Goal: Transaction & Acquisition: Purchase product/service

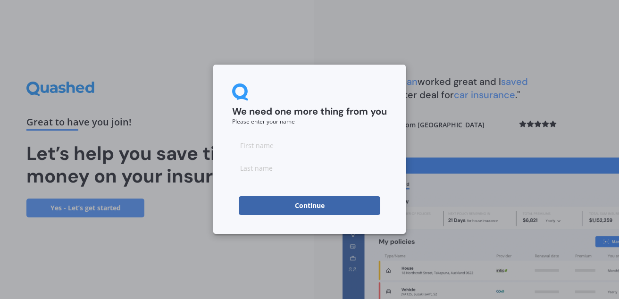
click at [268, 143] on input at bounding box center [309, 145] width 155 height 19
type input "Gillian"
click at [266, 172] on input at bounding box center [309, 168] width 155 height 19
type input "Thurley"
click at [307, 208] on button "Continue" at bounding box center [310, 205] width 142 height 19
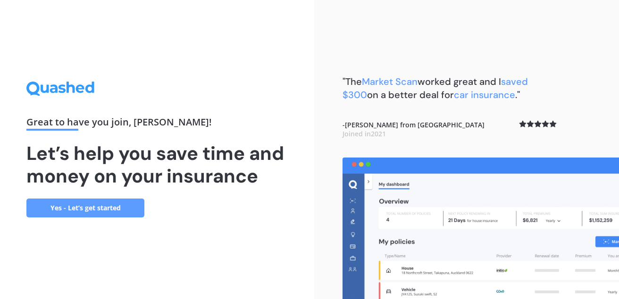
click at [92, 202] on link "Yes - Let’s get started" at bounding box center [85, 208] width 118 height 19
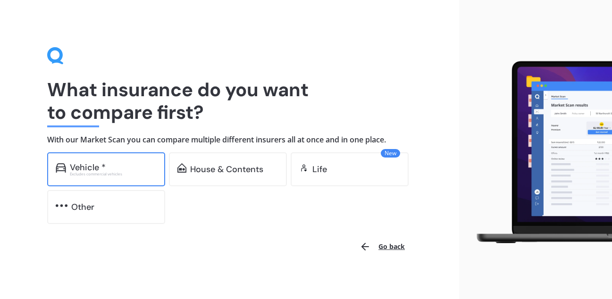
click at [110, 163] on div "Vehicle *" at bounding box center [113, 167] width 87 height 9
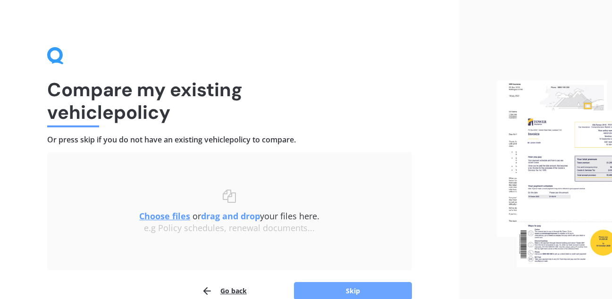
click at [342, 288] on button "Skip" at bounding box center [353, 291] width 118 height 18
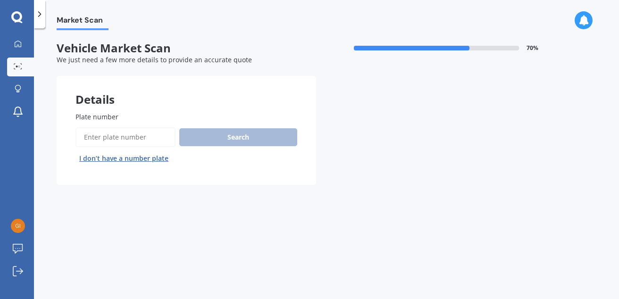
click at [118, 133] on input "Plate number" at bounding box center [126, 137] width 100 height 20
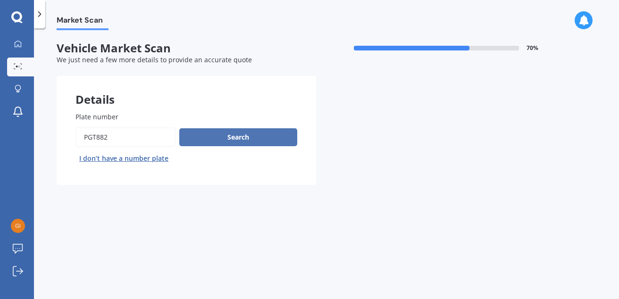
type input "PGT882"
click at [239, 133] on button "Search" at bounding box center [238, 137] width 118 height 18
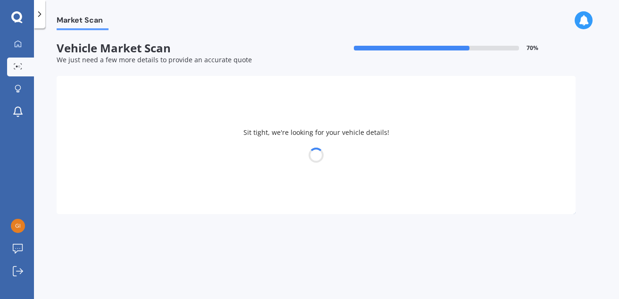
select select "SUBARU"
select select "FORESTER"
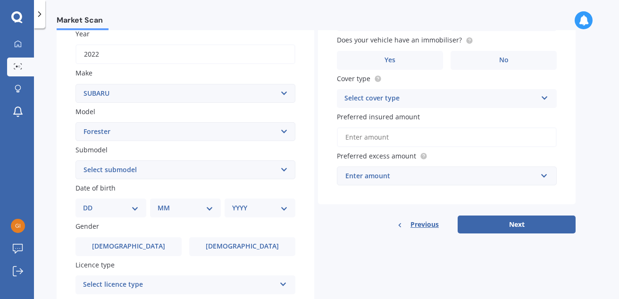
scroll to position [143, 0]
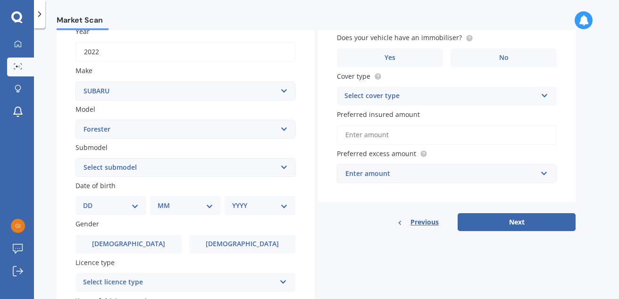
click at [135, 205] on select "DD 01 02 03 04 05 06 07 08 09 10 11 12 13 14 15 16 17 18 19 20 21 22 23 24 25 2…" at bounding box center [111, 206] width 56 height 10
select select "31"
click at [91, 201] on select "DD 01 02 03 04 05 06 07 08 09 10 11 12 13 14 15 16 17 18 19 20 21 22 23 24 25 2…" at bounding box center [111, 206] width 56 height 10
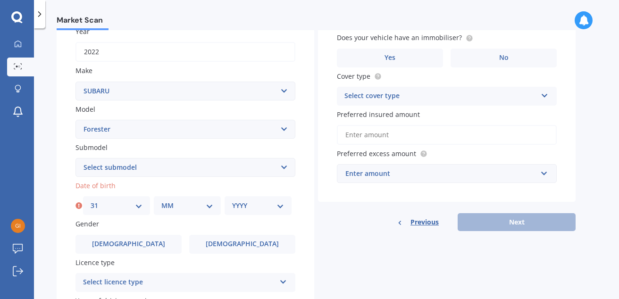
click at [209, 203] on select "MM 01 02 03 04 05 06 07 08 09 10 11 12" at bounding box center [187, 206] width 52 height 10
select select "10"
click at [161, 201] on select "MM 01 02 03 04 05 06 07 08 09 10 11 12" at bounding box center [187, 206] width 52 height 10
click at [278, 206] on select "YYYY 2025 2024 2023 2022 2021 2020 2019 2018 2017 2016 2015 2014 2013 2012 2011…" at bounding box center [258, 206] width 52 height 10
select select "1961"
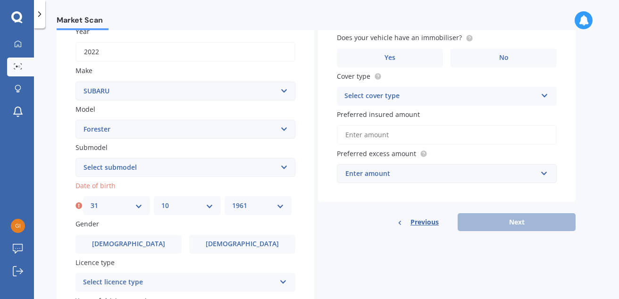
click at [232, 201] on select "YYYY 2025 2024 2023 2022 2021 2020 2019 2018 2017 2016 2015 2014 2013 2012 2011…" at bounding box center [258, 206] width 52 height 10
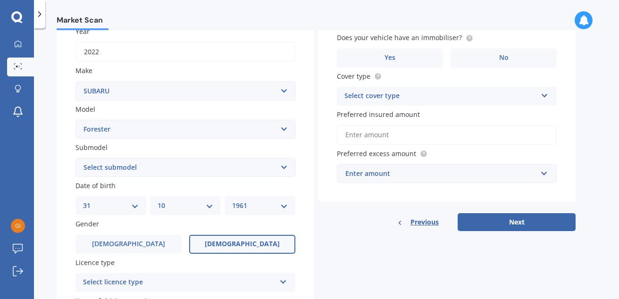
click at [241, 242] on span "Female" at bounding box center [242, 244] width 75 height 8
click at [0, 0] on input "Female" at bounding box center [0, 0] width 0 height 0
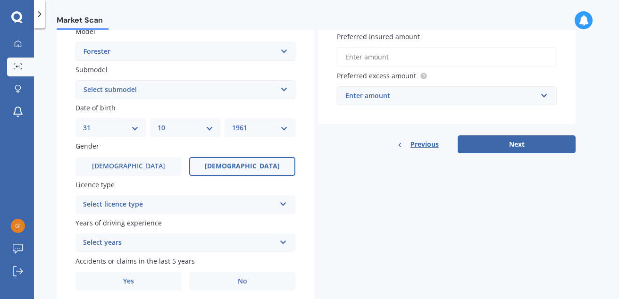
scroll to position [254, 0]
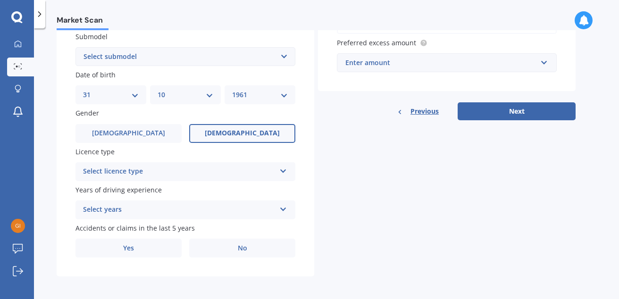
click at [284, 168] on icon at bounding box center [283, 169] width 8 height 7
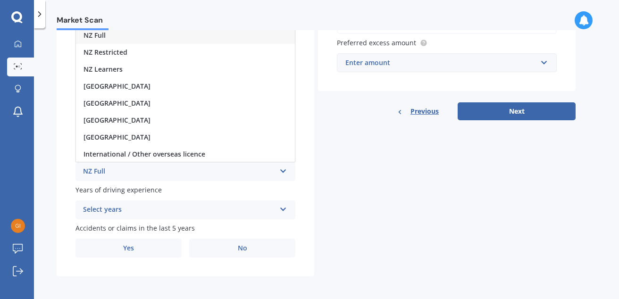
click at [217, 38] on div "NZ Full" at bounding box center [185, 35] width 219 height 17
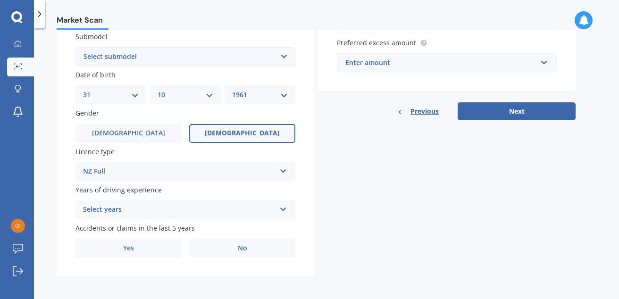
click at [285, 207] on icon at bounding box center [283, 207] width 8 height 7
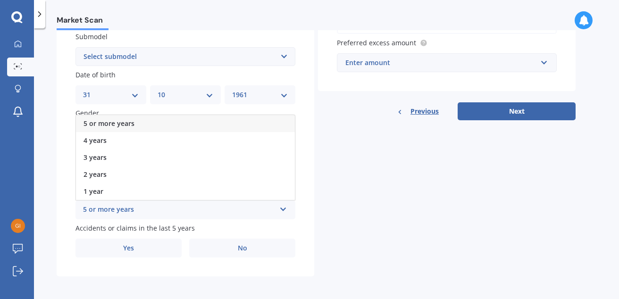
click at [187, 123] on div "5 or more years" at bounding box center [185, 123] width 219 height 17
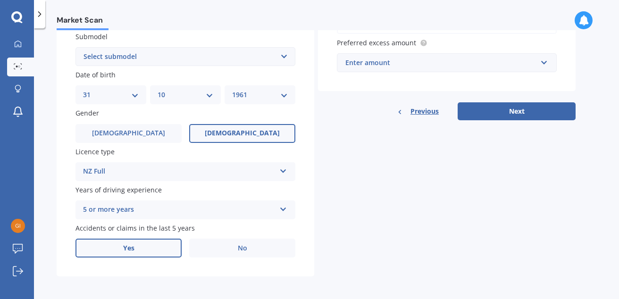
click at [131, 247] on span "Yes" at bounding box center [128, 248] width 11 height 8
click at [0, 0] on input "Yes" at bounding box center [0, 0] width 0 height 0
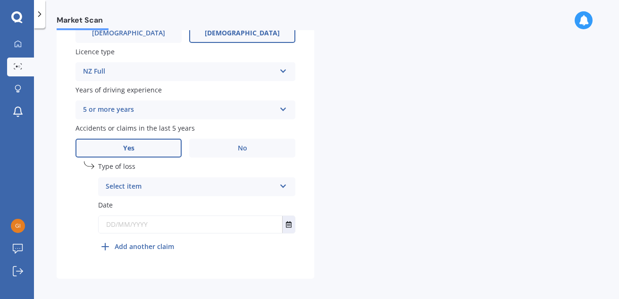
scroll to position [356, 0]
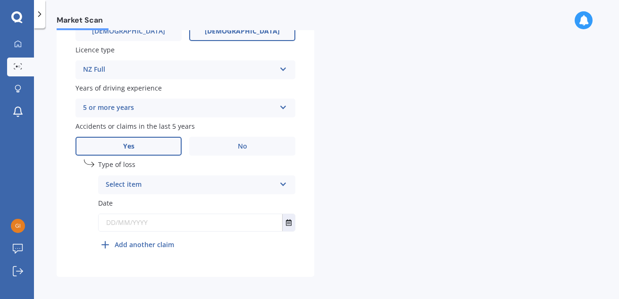
click at [284, 182] on icon at bounding box center [283, 182] width 8 height 7
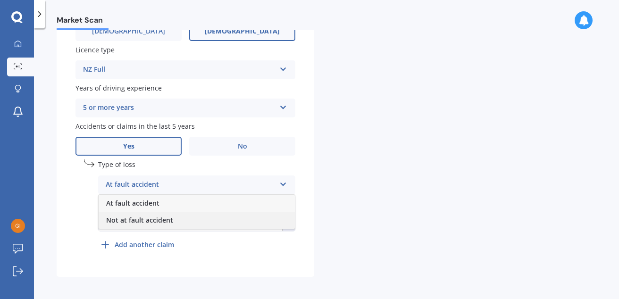
click at [181, 224] on div "Not at fault accident" at bounding box center [197, 220] width 196 height 17
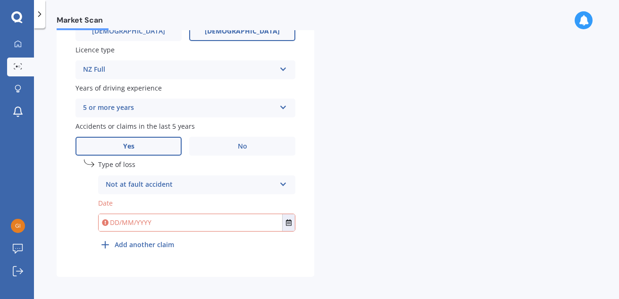
drag, startPoint x: 137, startPoint y: 222, endPoint x: 118, endPoint y: 223, distance: 18.9
click at [118, 223] on input "text" at bounding box center [191, 222] width 184 height 17
drag, startPoint x: 118, startPoint y: 222, endPoint x: 110, endPoint y: 222, distance: 7.1
click at [110, 222] on input "text" at bounding box center [191, 222] width 184 height 17
drag, startPoint x: 120, startPoint y: 223, endPoint x: 110, endPoint y: 221, distance: 10.0
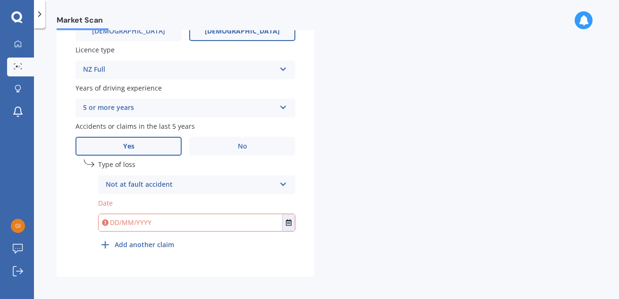
click at [110, 221] on input "text" at bounding box center [191, 222] width 184 height 17
type input "04/01/2024"
click at [141, 242] on b "Add another claim" at bounding box center [144, 245] width 59 height 10
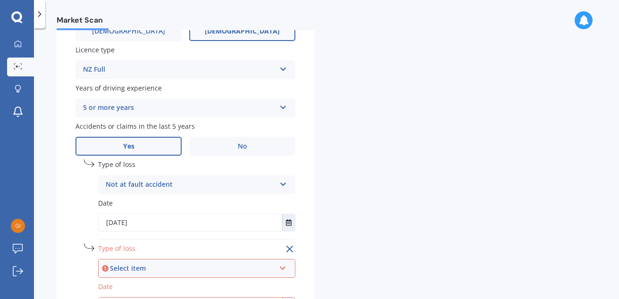
click at [286, 268] on icon at bounding box center [283, 266] width 8 height 7
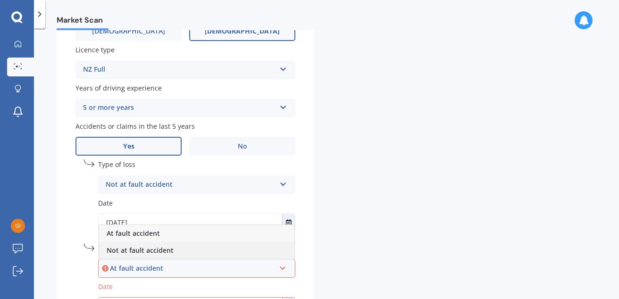
click at [208, 249] on div "Not at fault accident" at bounding box center [196, 250] width 195 height 17
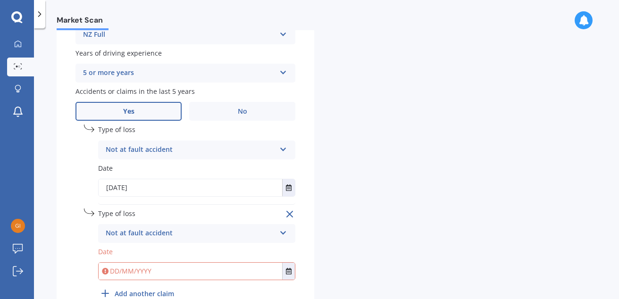
scroll to position [399, 0]
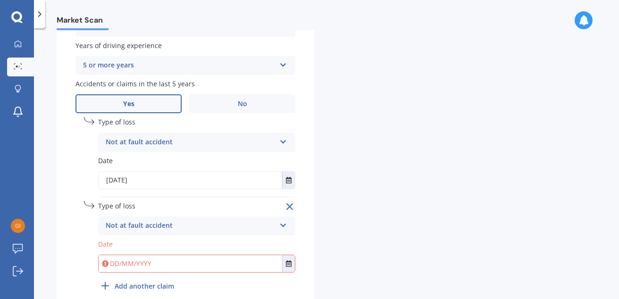
click at [284, 224] on icon at bounding box center [283, 223] width 8 height 7
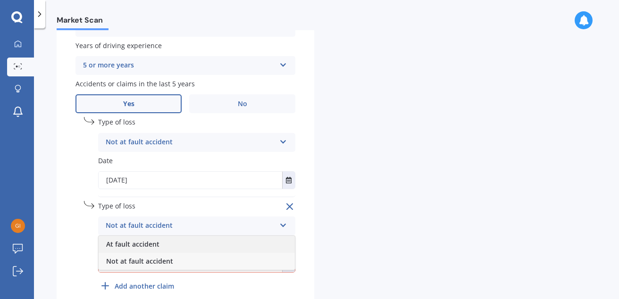
click at [135, 240] on span "At fault accident" at bounding box center [132, 244] width 53 height 9
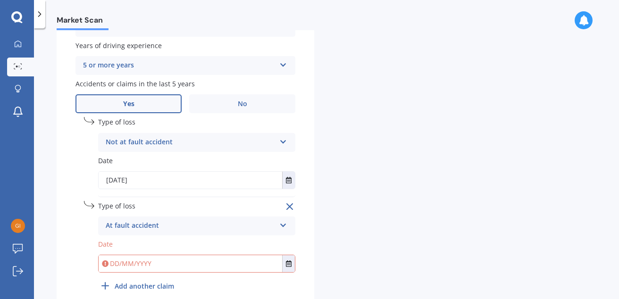
click at [118, 263] on input "text" at bounding box center [191, 263] width 184 height 17
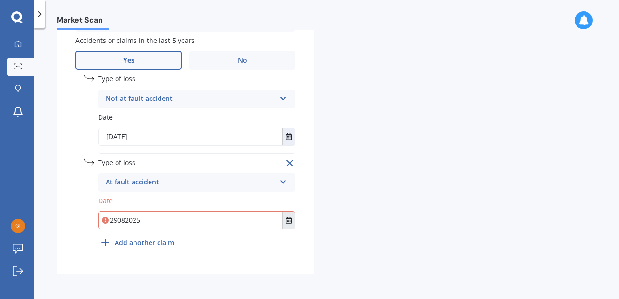
type input "29/08/2025"
click at [287, 218] on icon "Select date" at bounding box center [289, 220] width 6 height 7
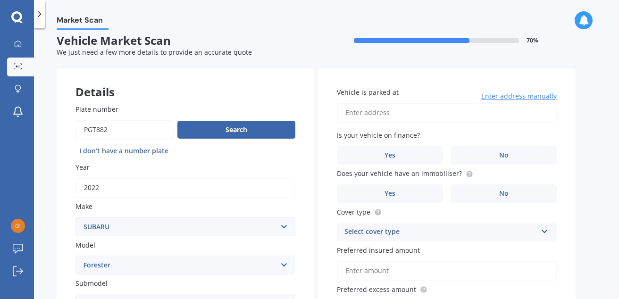
scroll to position [0, 0]
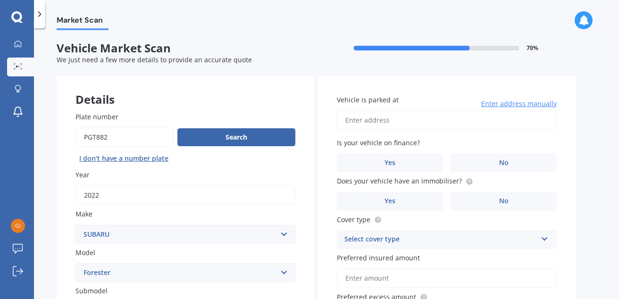
click at [355, 118] on input "Vehicle is parked at" at bounding box center [447, 120] width 220 height 20
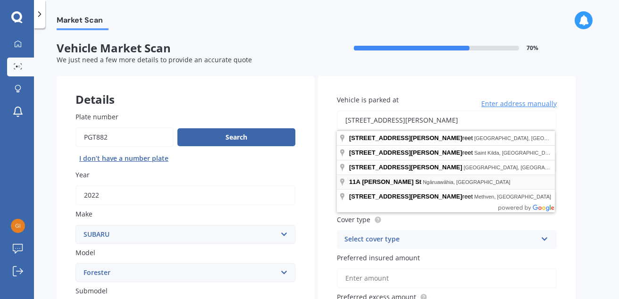
type input "11A Jackson Street, Ngāruawāhia 3720"
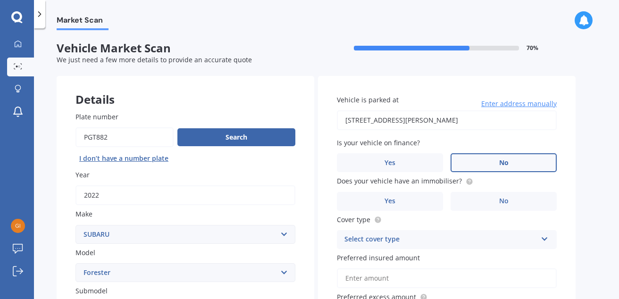
click at [507, 160] on span "No" at bounding box center [503, 163] width 9 height 8
click at [0, 0] on input "No" at bounding box center [0, 0] width 0 height 0
click at [406, 201] on label "Yes" at bounding box center [390, 201] width 106 height 19
click at [0, 0] on input "Yes" at bounding box center [0, 0] width 0 height 0
click at [545, 238] on icon at bounding box center [545, 237] width 8 height 7
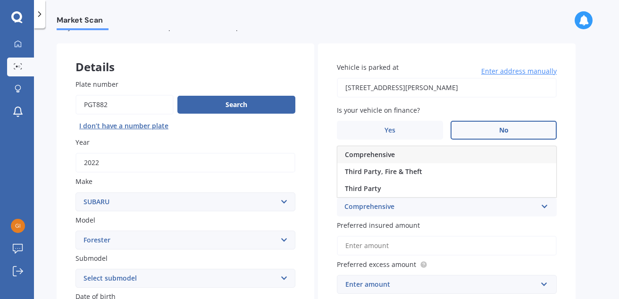
scroll to position [40, 0]
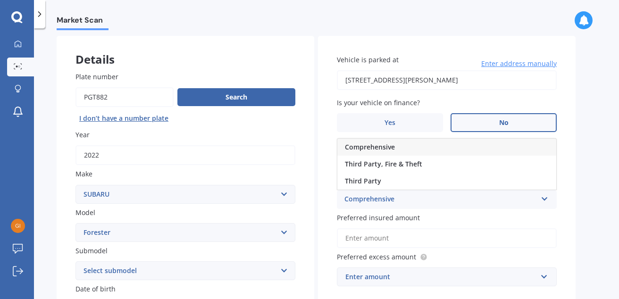
click at [373, 146] on span "Comprehensive" at bounding box center [370, 147] width 50 height 9
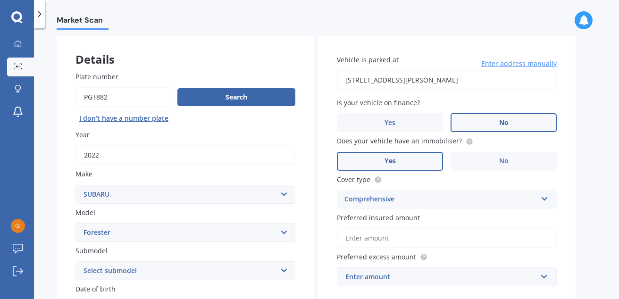
click at [401, 241] on input "Preferred insured amount" at bounding box center [447, 238] width 220 height 20
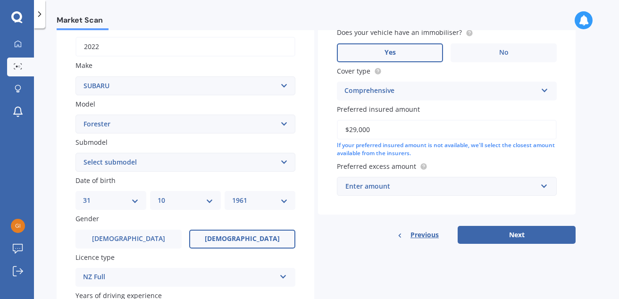
scroll to position [151, 0]
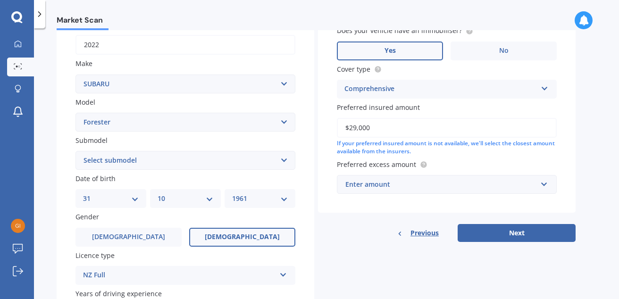
type input "$29,000"
click at [542, 182] on input "text" at bounding box center [443, 185] width 211 height 18
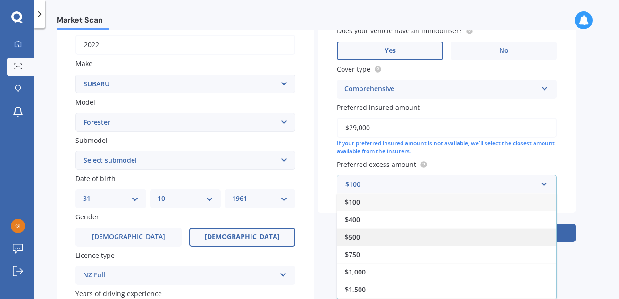
click at [355, 235] on span "$500" at bounding box center [352, 237] width 15 height 9
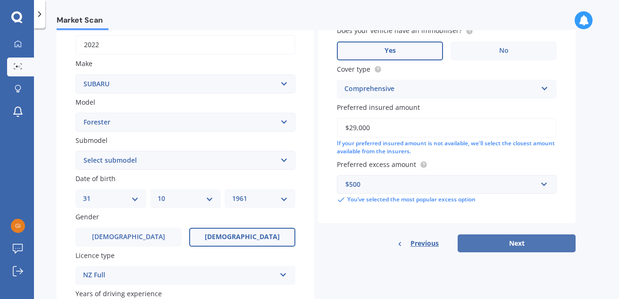
click at [517, 240] on button "Next" at bounding box center [517, 244] width 118 height 18
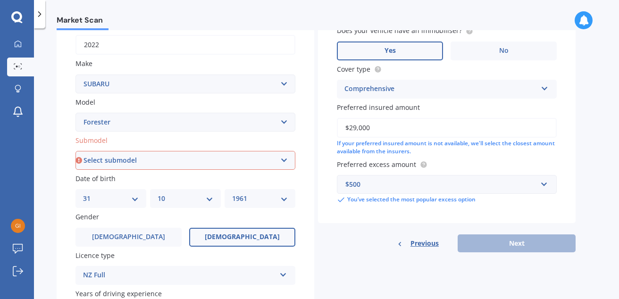
click at [285, 160] on select "Select submodel 2.0 Diesel 2.0 Turbo 2.0 XS 2.0 XT premium 2.5 Sti Turbo 2.5 XS…" at bounding box center [186, 160] width 220 height 19
select select "2.5P/4WD/CVT"
click at [76, 151] on select "Select submodel 2.0 Diesel 2.0 Turbo 2.0 XS 2.0 XT premium 2.5 Sti Turbo 2.5 XS…" at bounding box center [186, 160] width 220 height 19
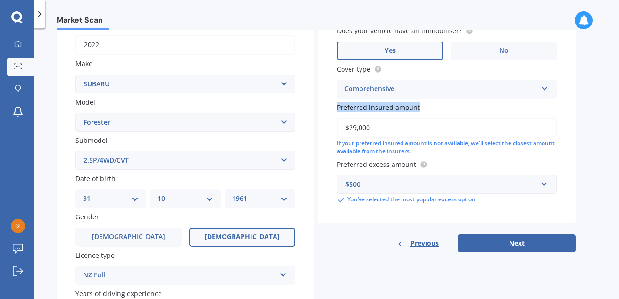
drag, startPoint x: 614, startPoint y: 95, endPoint x: 616, endPoint y: 122, distance: 27.0
click at [616, 122] on div "Market Scan Vehicle Market Scan 70 % We just need a few more details to provide…" at bounding box center [326, 165] width 585 height 271
click at [513, 244] on button "Next" at bounding box center [517, 244] width 118 height 18
select select "31"
select select "10"
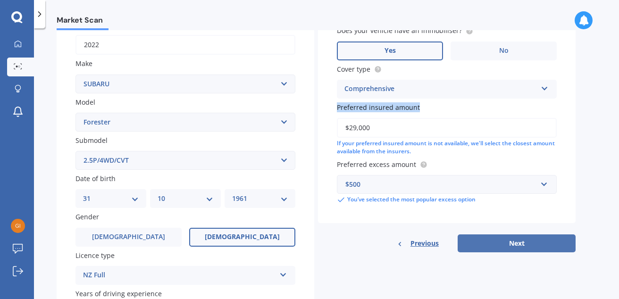
select select "1961"
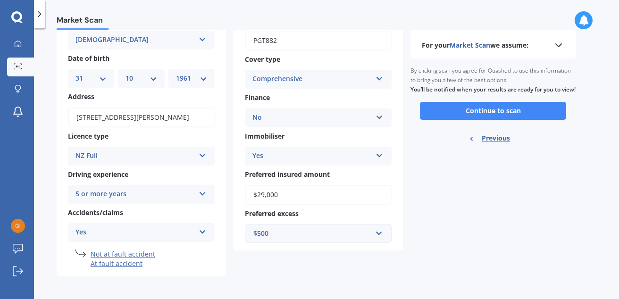
scroll to position [70, 0]
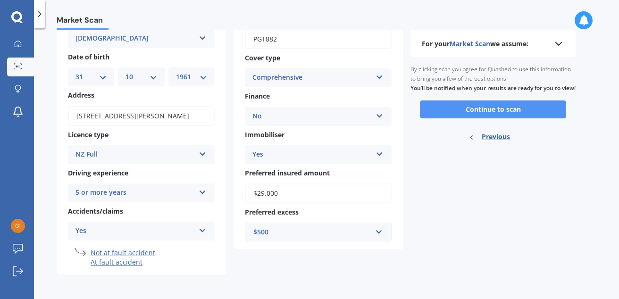
click at [514, 116] on button "Continue to scan" at bounding box center [493, 110] width 146 height 18
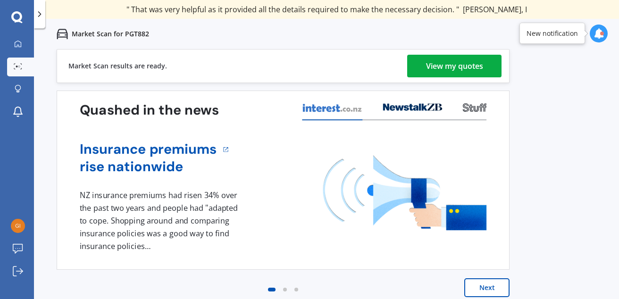
click at [453, 66] on div "View my quotes" at bounding box center [454, 66] width 57 height 23
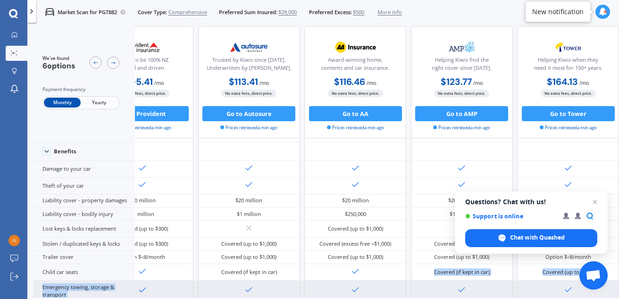
scroll to position [43, 192]
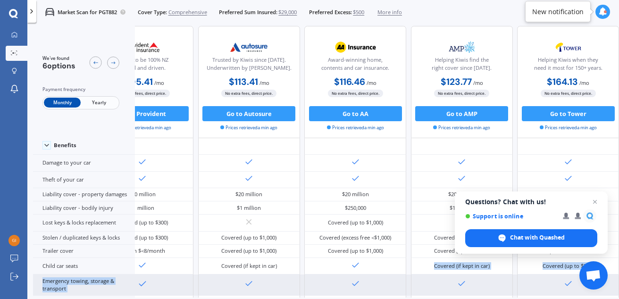
drag, startPoint x: 379, startPoint y: 293, endPoint x: 476, endPoint y: 278, distance: 97.5
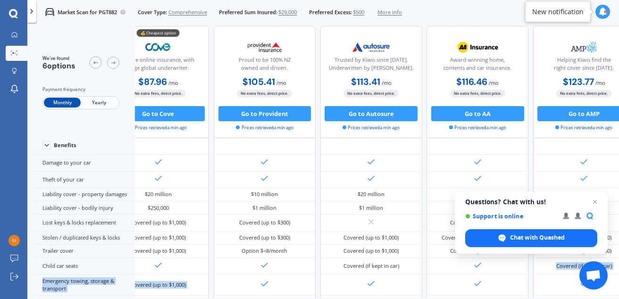
scroll to position [43, 0]
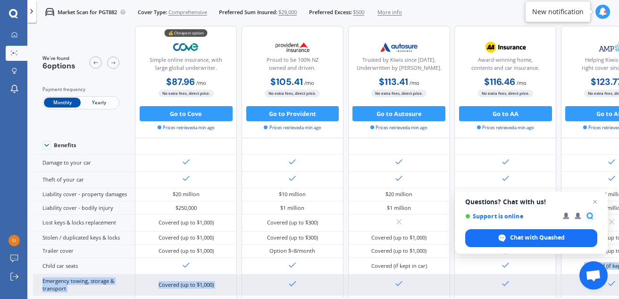
click at [139, 278] on div "Covered (up to $1,000)" at bounding box center [186, 285] width 102 height 21
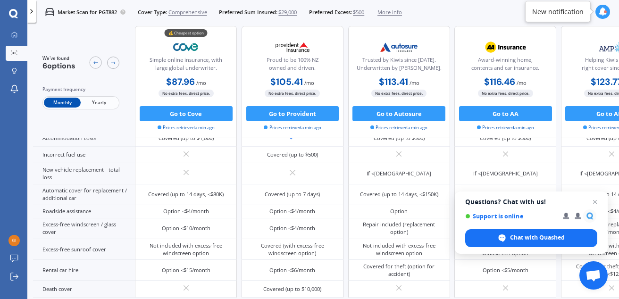
scroll to position [251, 0]
click at [598, 199] on span "Close chat" at bounding box center [595, 202] width 12 height 12
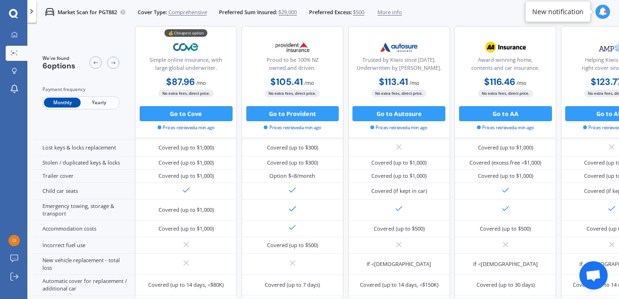
scroll to position [0, 0]
